Goal: Information Seeking & Learning: Learn about a topic

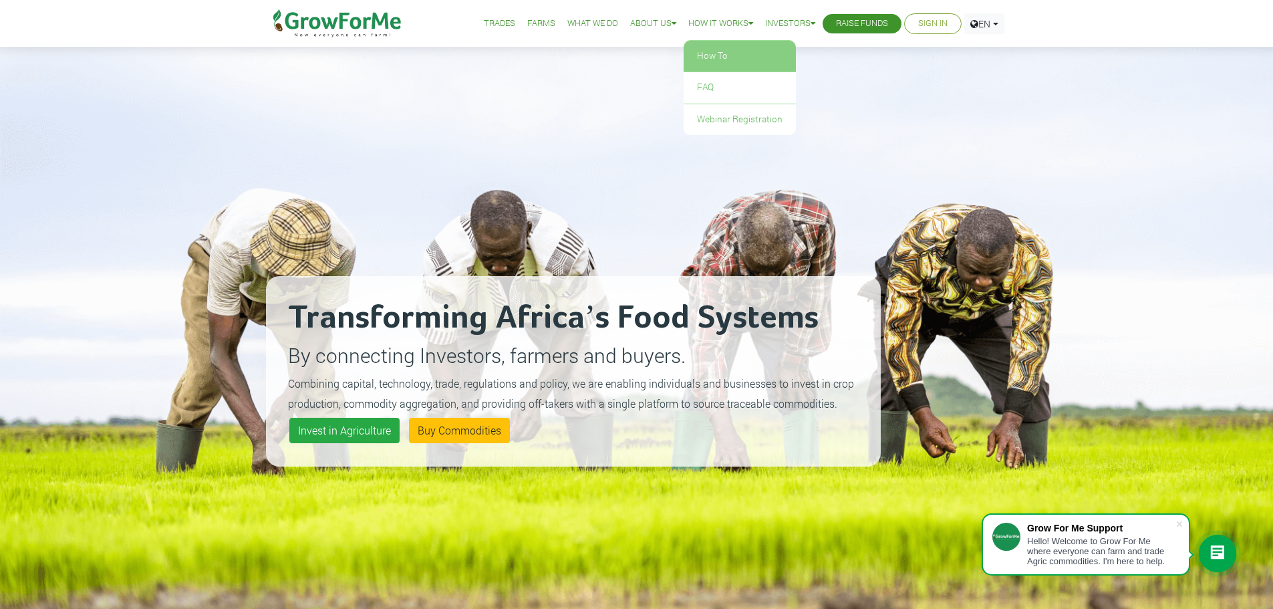
click at [710, 49] on link "How To" at bounding box center [740, 56] width 112 height 31
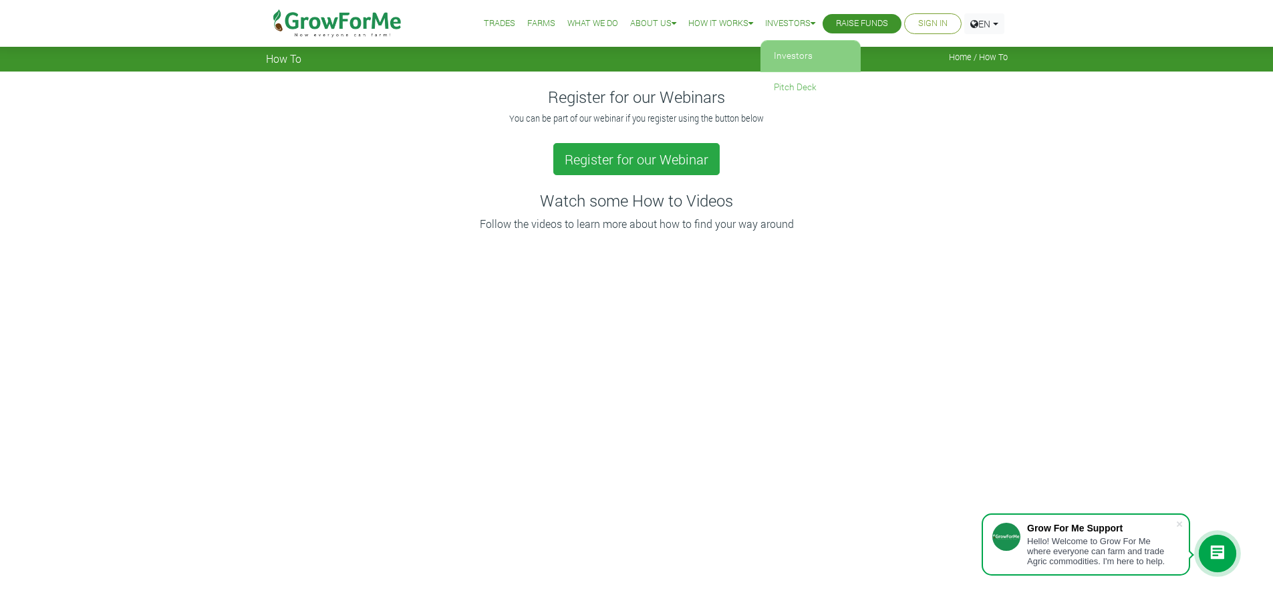
click at [768, 53] on link "Investors" at bounding box center [810, 56] width 100 height 31
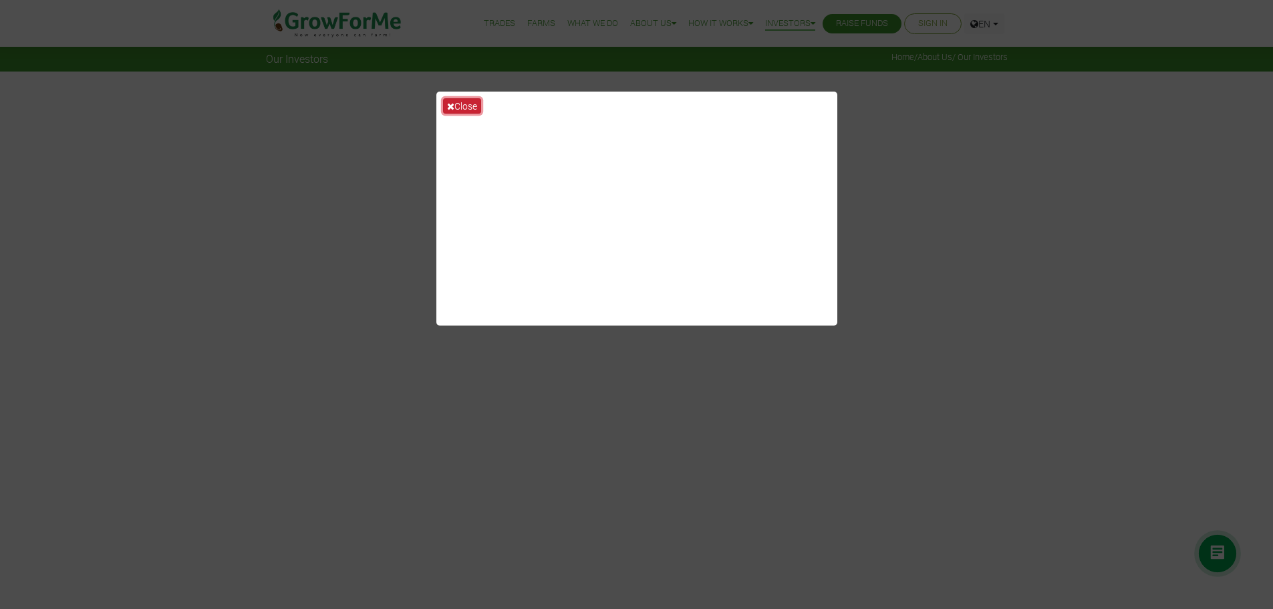
click at [459, 107] on button "Close" at bounding box center [462, 105] width 38 height 15
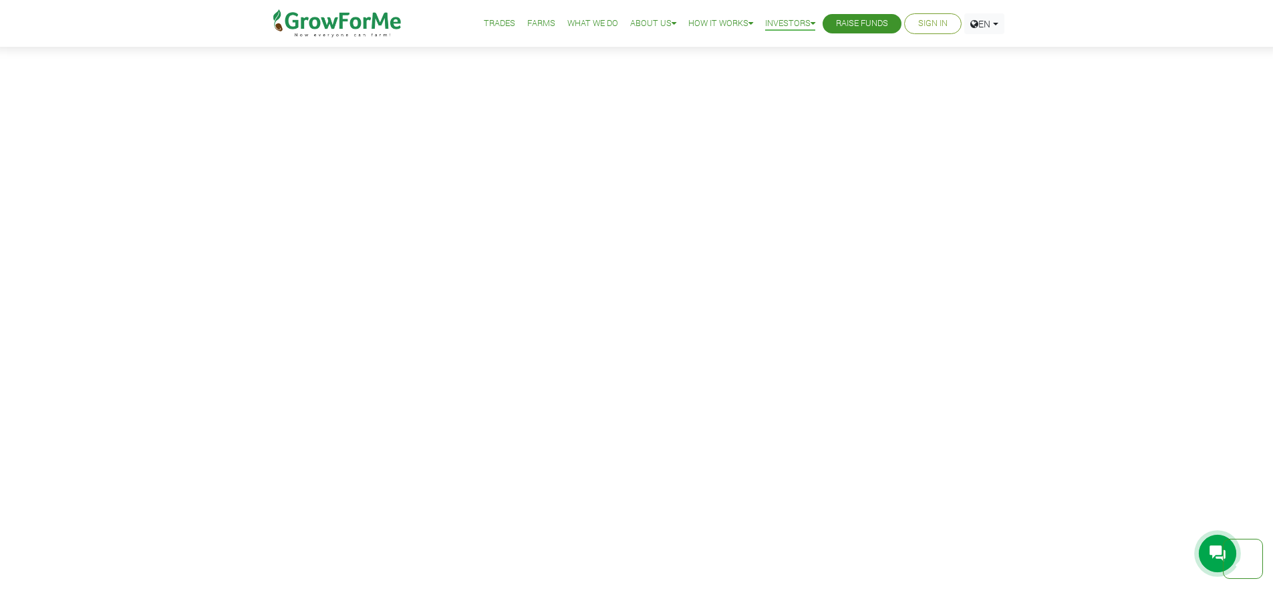
scroll to position [1537, 0]
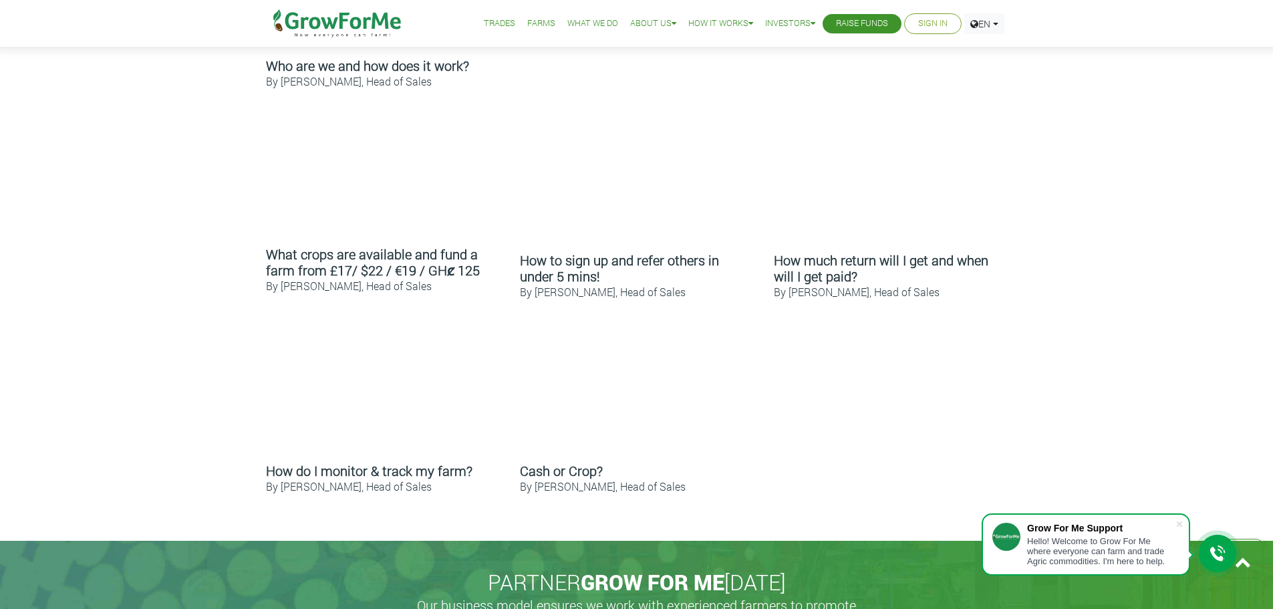
scroll to position [735, 0]
